Goal: Task Accomplishment & Management: Manage account settings

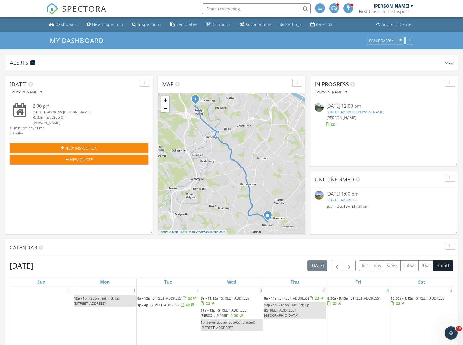
click at [357, 200] on link "697 Harlem St, Pittsburgh, PA 15207" at bounding box center [341, 199] width 30 height 5
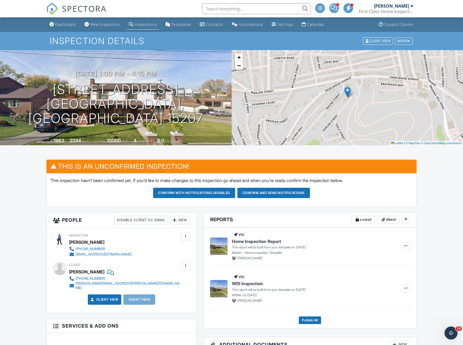
click at [181, 220] on div "New" at bounding box center [180, 220] width 20 height 9
click at [190, 251] on li "Client's Agent" at bounding box center [200, 250] width 54 height 14
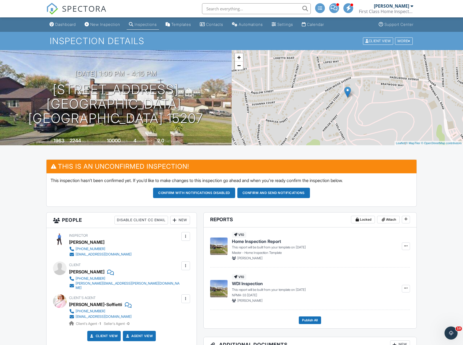
click at [178, 218] on div "New" at bounding box center [180, 220] width 20 height 9
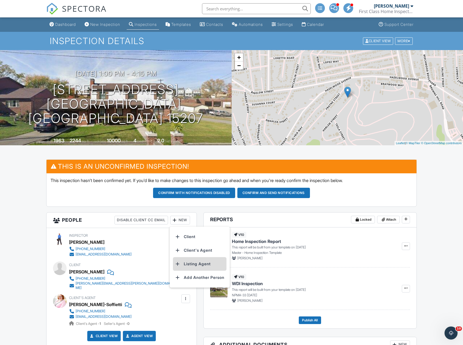
click at [190, 264] on li "Listing Agent" at bounding box center [200, 264] width 54 height 14
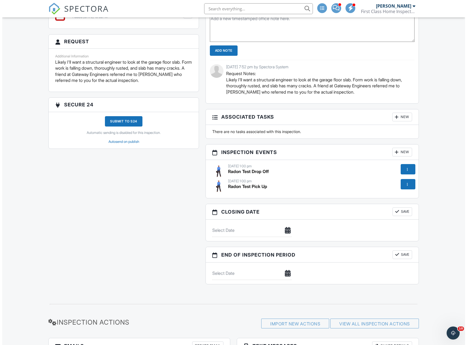
scroll to position [569, 0]
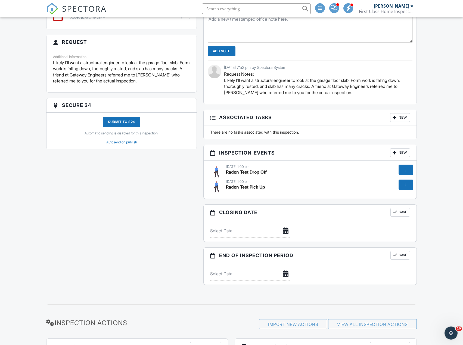
click at [408, 187] on div at bounding box center [406, 184] width 15 height 10
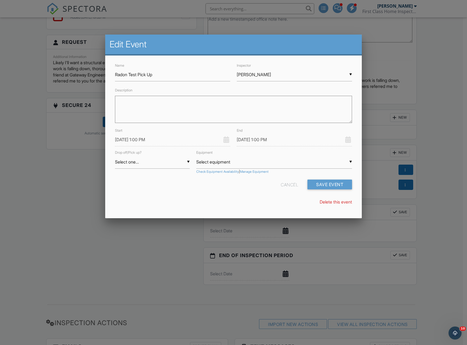
click at [329, 203] on link "Delete this event" at bounding box center [336, 201] width 32 height 5
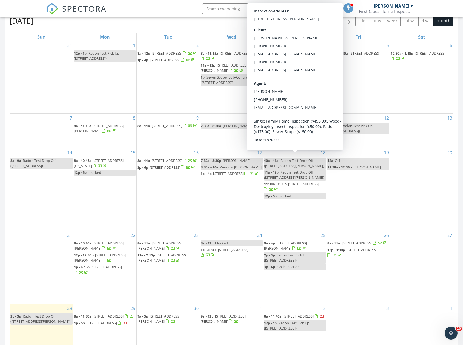
scroll to position [190, 0]
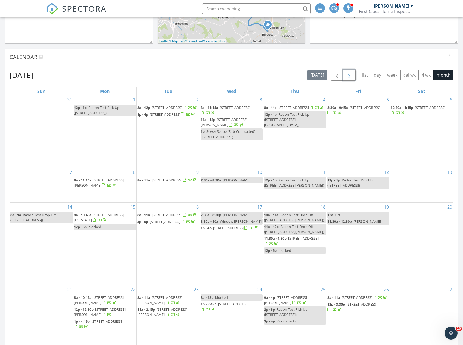
drag, startPoint x: 351, startPoint y: 75, endPoint x: 348, endPoint y: 79, distance: 5.4
click at [351, 75] on span "button" at bounding box center [349, 75] width 7 height 7
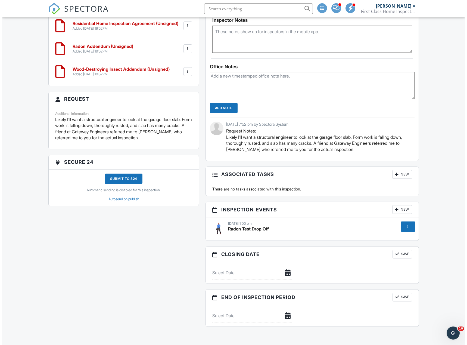
scroll to position [517, 0]
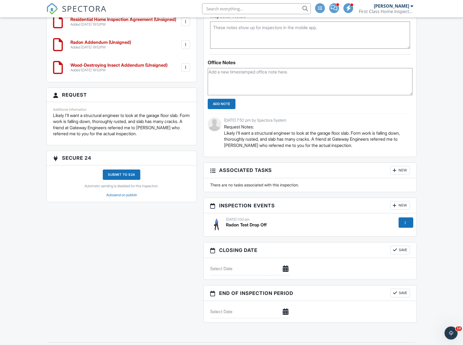
click at [406, 224] on div at bounding box center [405, 222] width 5 height 5
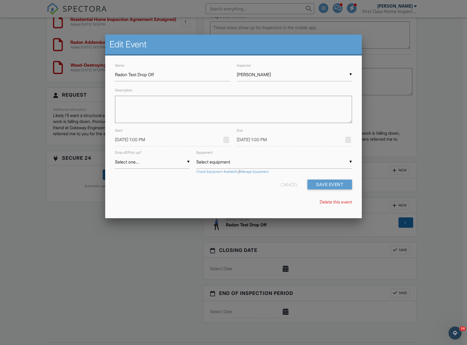
click at [123, 139] on input "[DATE] 1:00 PM" at bounding box center [172, 139] width 115 height 13
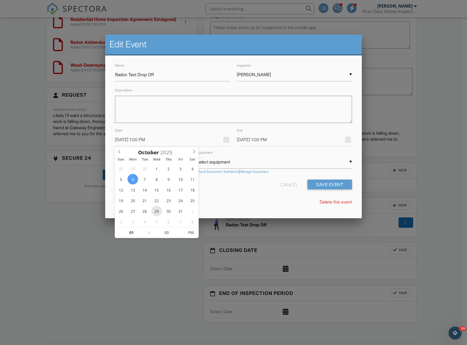
type input "10/29/2025 1:00 PM"
type input "12"
type input "10/29/2025 12:00 PM"
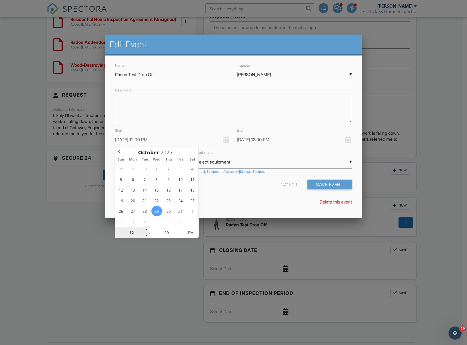
click at [131, 233] on input "12" at bounding box center [131, 232] width 33 height 11
click at [133, 230] on input "12" at bounding box center [131, 232] width 33 height 11
type input "01"
type input "10/29/2025 1:00 PM"
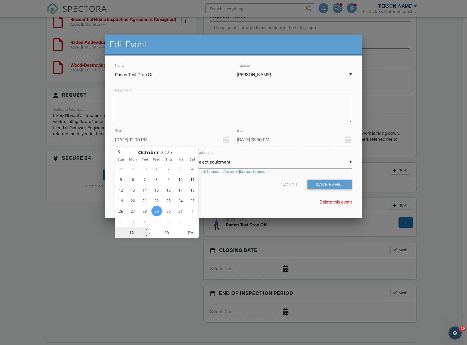
type input "10/29/2025 1:00 PM"
click at [222, 200] on div "Delete this event" at bounding box center [234, 202] width 244 height 6
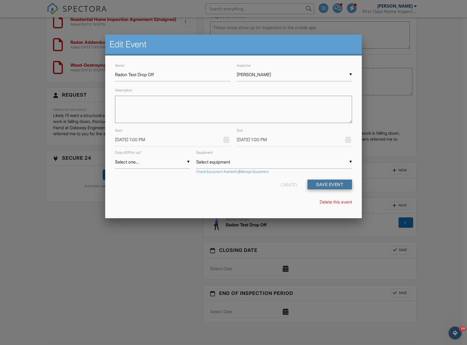
click at [328, 183] on button "Save Event" at bounding box center [330, 184] width 45 height 10
click at [136, 141] on input "10/29/2025 1:00 PM" at bounding box center [172, 139] width 115 height 13
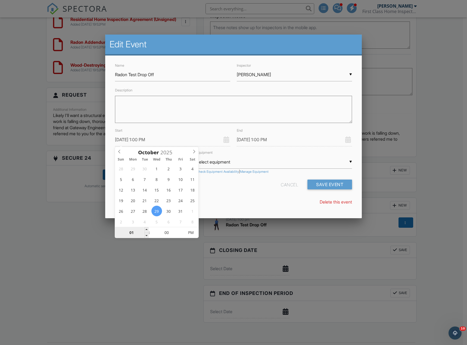
click at [127, 233] on input "01" at bounding box center [131, 232] width 33 height 11
type input "01"
type input "12"
type input "10/29/2025 12:00 PM"
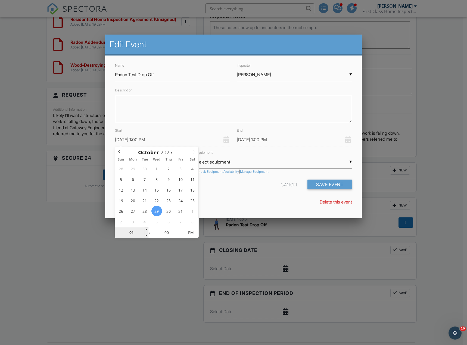
type input "10/29/2025 12:00 PM"
click at [232, 195] on div "Name Radon Test Drop Off Inspector ▼ Robbie Risley Robbie Risley Robbie Risley …" at bounding box center [233, 135] width 257 height 161
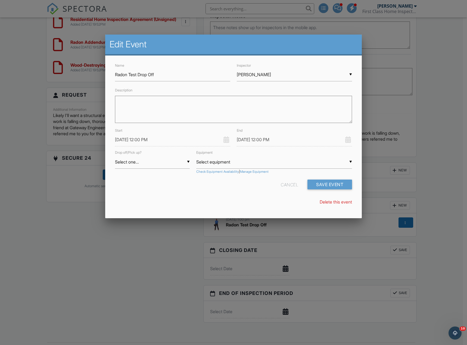
click at [262, 138] on input "10/29/2025 12:00 PM" at bounding box center [294, 139] width 115 height 13
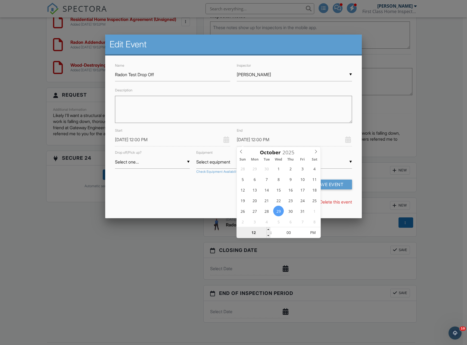
click at [250, 232] on input "12" at bounding box center [253, 232] width 33 height 11
type input "01"
type input "10/29/2025 1:00 PM"
click at [203, 197] on div "Name Radon Test Drop Off Inspector ▼ Robbie Risley Robbie Risley Robbie Risley …" at bounding box center [233, 135] width 257 height 161
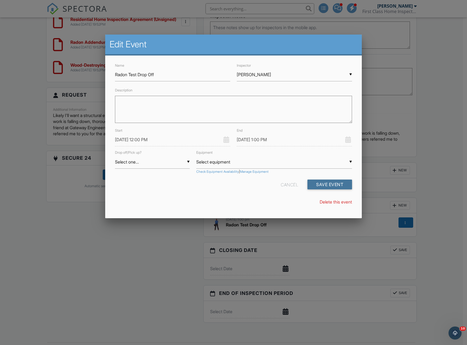
click at [322, 185] on button "Save Event" at bounding box center [330, 184] width 45 height 10
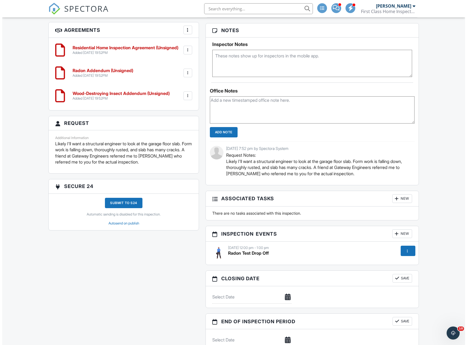
scroll to position [571, 0]
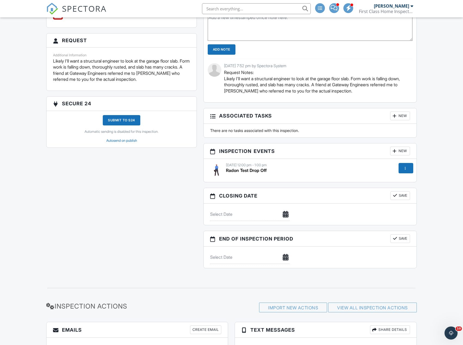
click at [408, 170] on div at bounding box center [406, 168] width 15 height 10
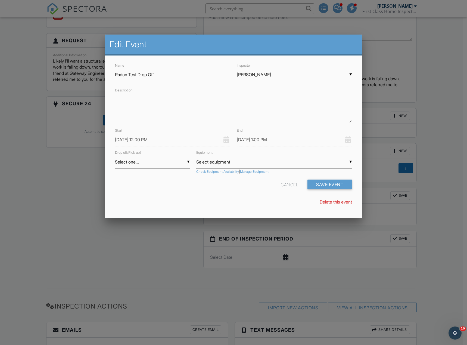
click at [130, 139] on input "10/29/2025 12:00 PM" at bounding box center [172, 139] width 115 height 13
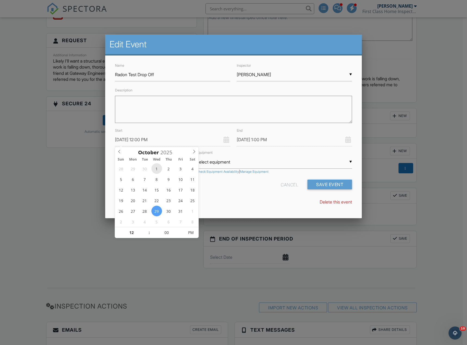
type input "[DATE] 12:00 PM"
type input "[DATE] 1:00 PM"
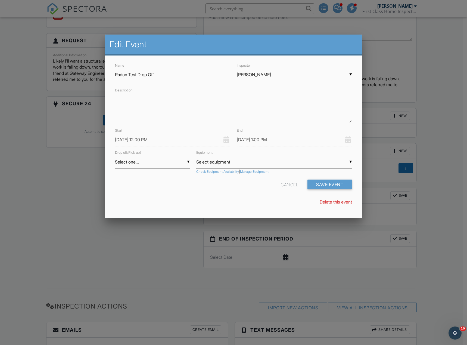
click at [261, 203] on div "Delete this event" at bounding box center [234, 202] width 244 height 6
click at [325, 181] on button "Save Event" at bounding box center [330, 184] width 45 height 10
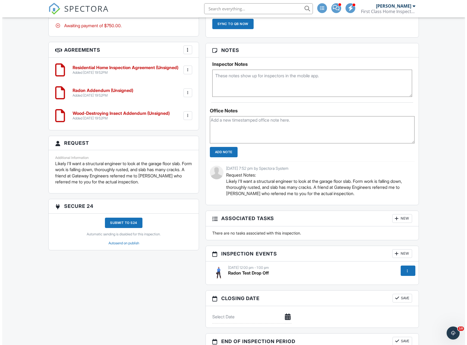
scroll to position [571, 0]
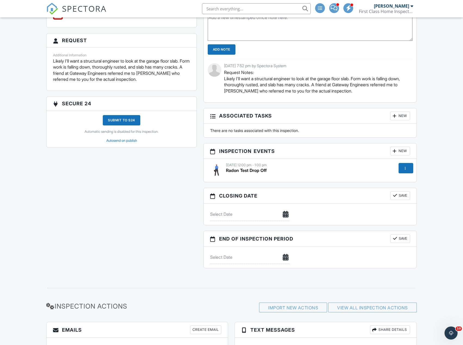
click at [405, 169] on div at bounding box center [405, 167] width 5 height 5
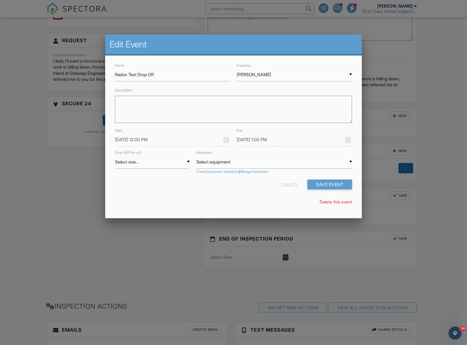
click at [136, 139] on input "[DATE] 12:00 PM" at bounding box center [172, 139] width 115 height 13
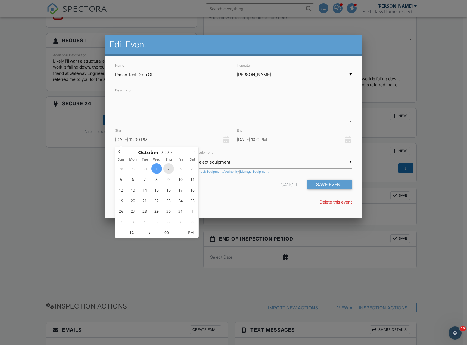
type input "[DATE] 12:00 PM"
type input "[DATE] 1:00 PM"
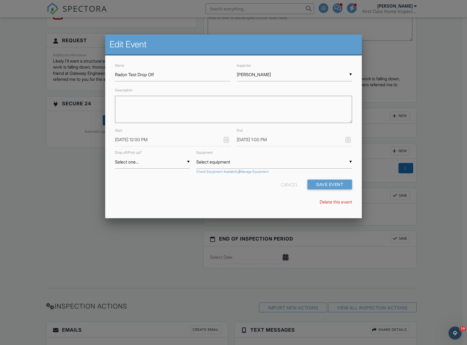
click at [240, 196] on div "Name Radon Test Drop Off Inspector ▼ [PERSON_NAME] [PERSON_NAME] [PERSON_NAME] …" at bounding box center [233, 135] width 257 height 161
click at [326, 187] on button "Save Event" at bounding box center [330, 184] width 45 height 10
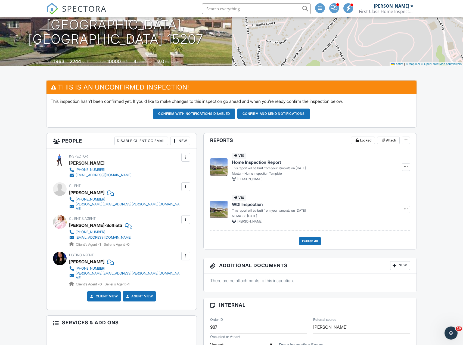
scroll to position [65, 0]
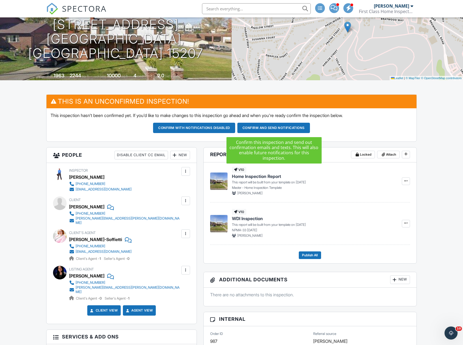
click at [274, 130] on button "Confirm and send notifications" at bounding box center [273, 128] width 73 height 10
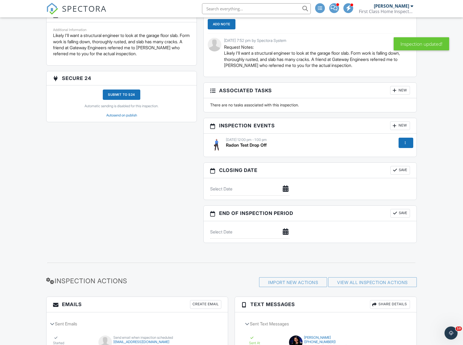
scroll to position [687, 0]
